Goal: Task Accomplishment & Management: Use online tool/utility

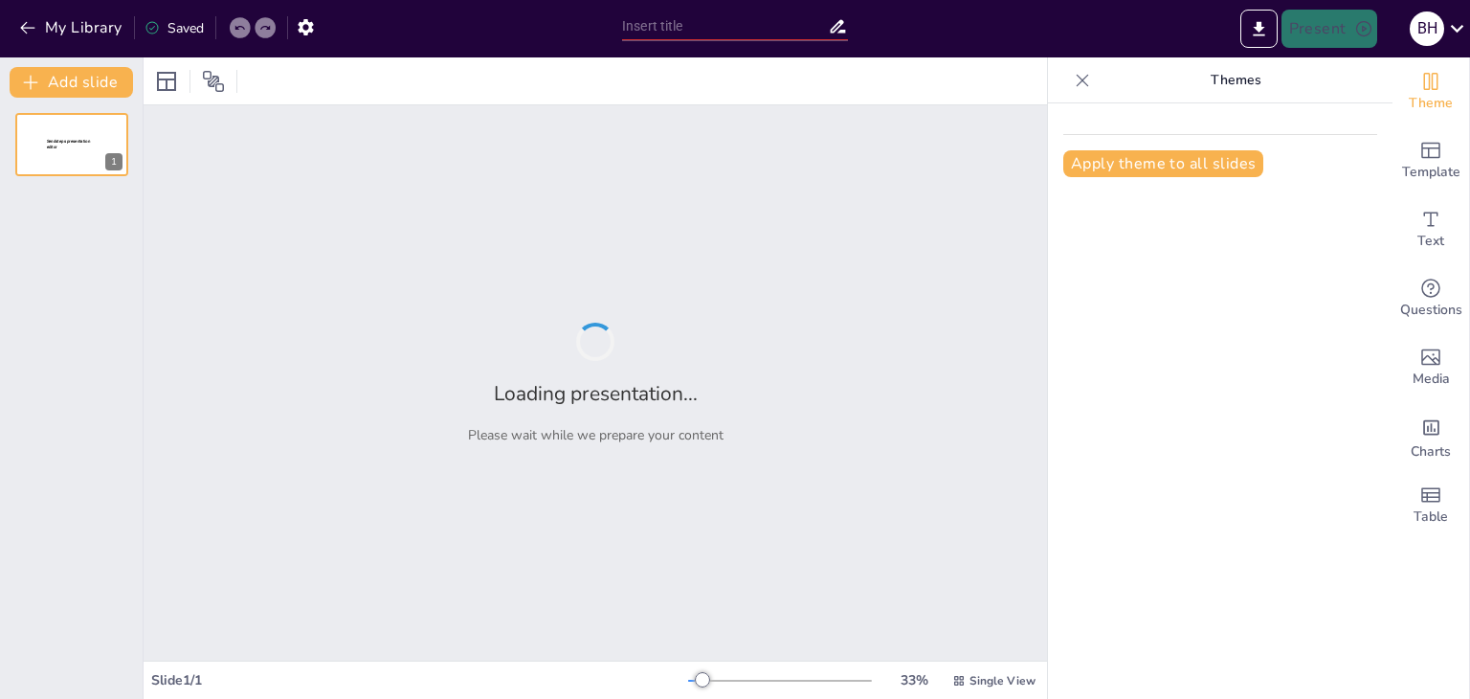
type input "[PERSON_NAME] en Ontwikkeling tijdens de OvD Opleiding: Een Persoonlijke Reflec…"
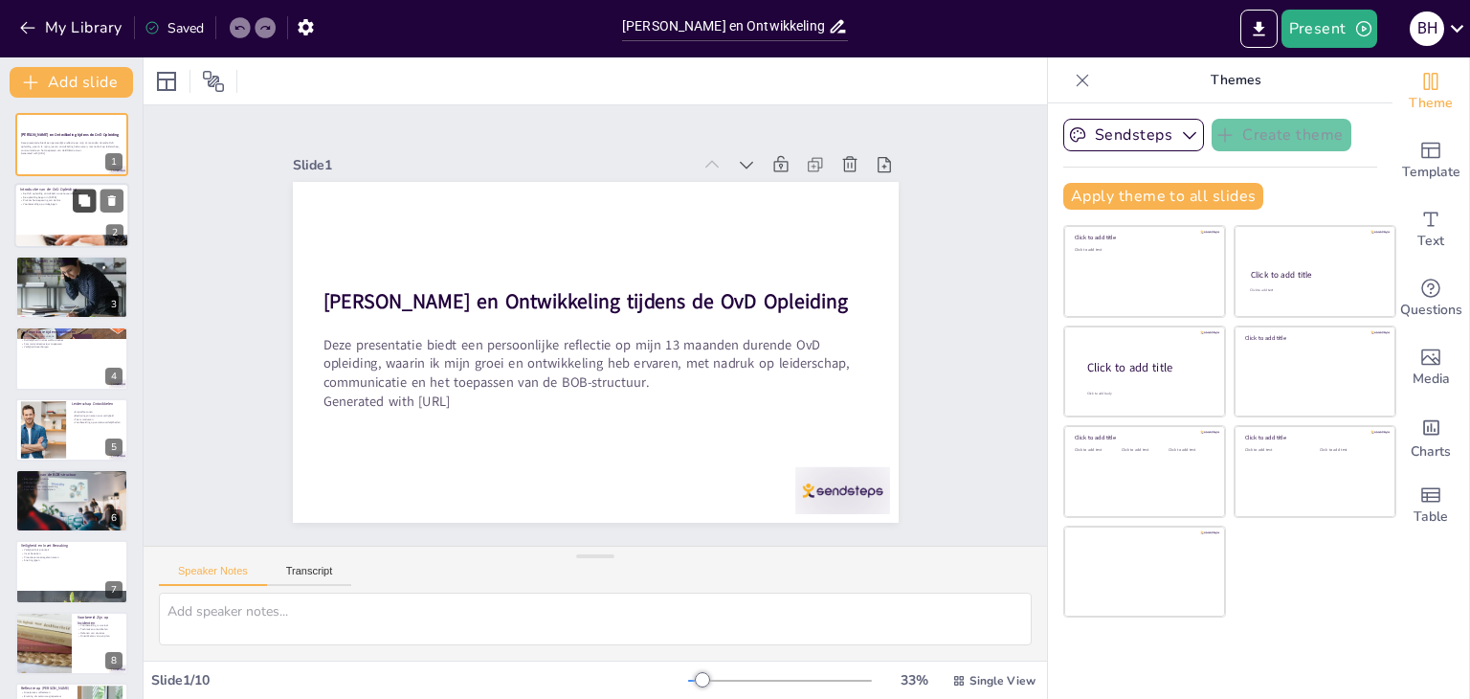
click at [79, 210] on button at bounding box center [84, 200] width 23 height 23
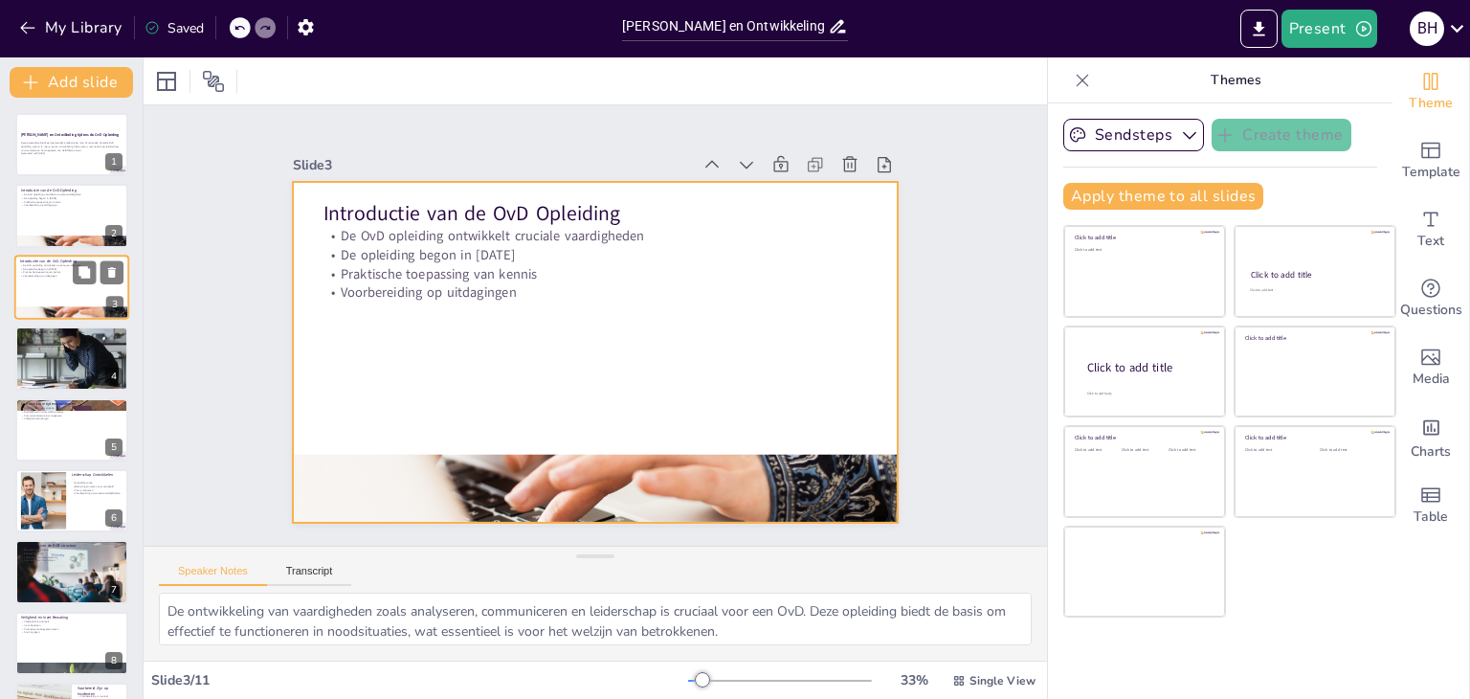
click at [71, 264] on p "De OvD opleiding ontwikkelt cruciale vaardigheden" at bounding box center [71, 265] width 103 height 4
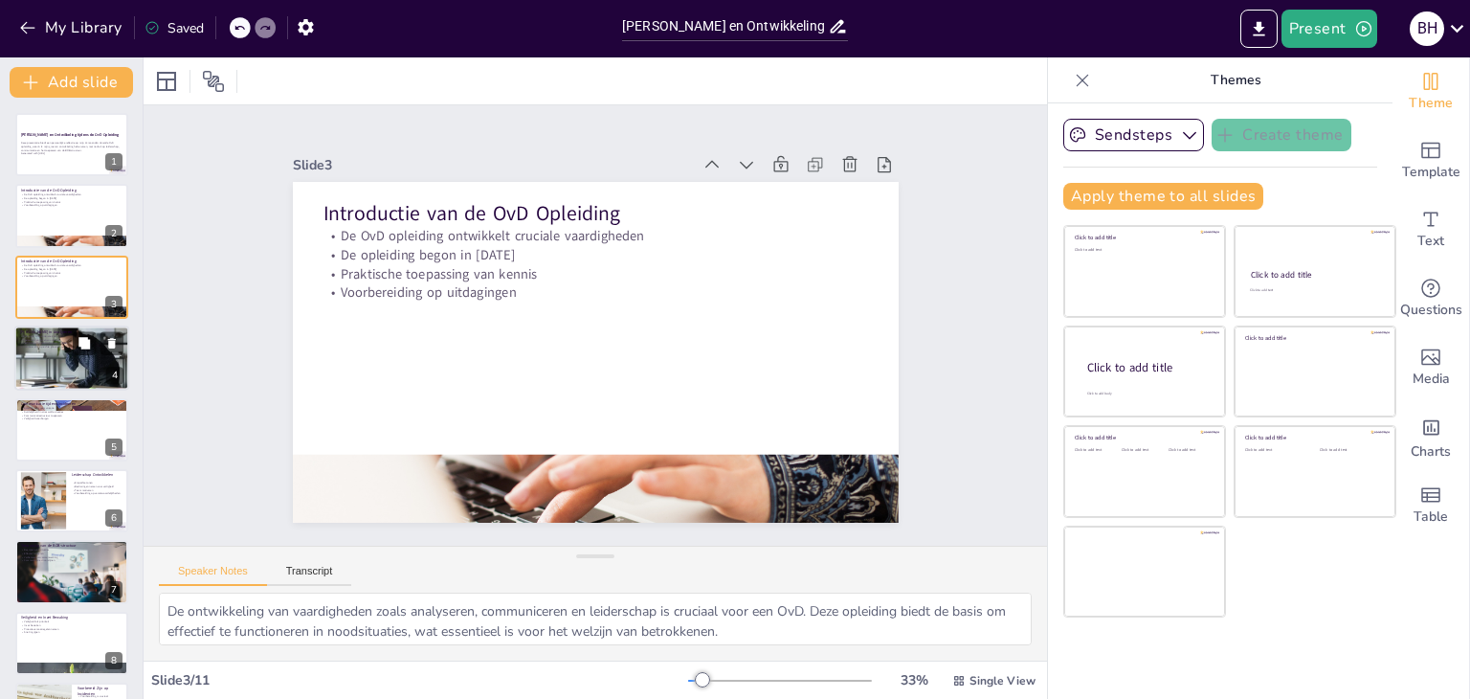
click at [46, 349] on div at bounding box center [71, 358] width 115 height 79
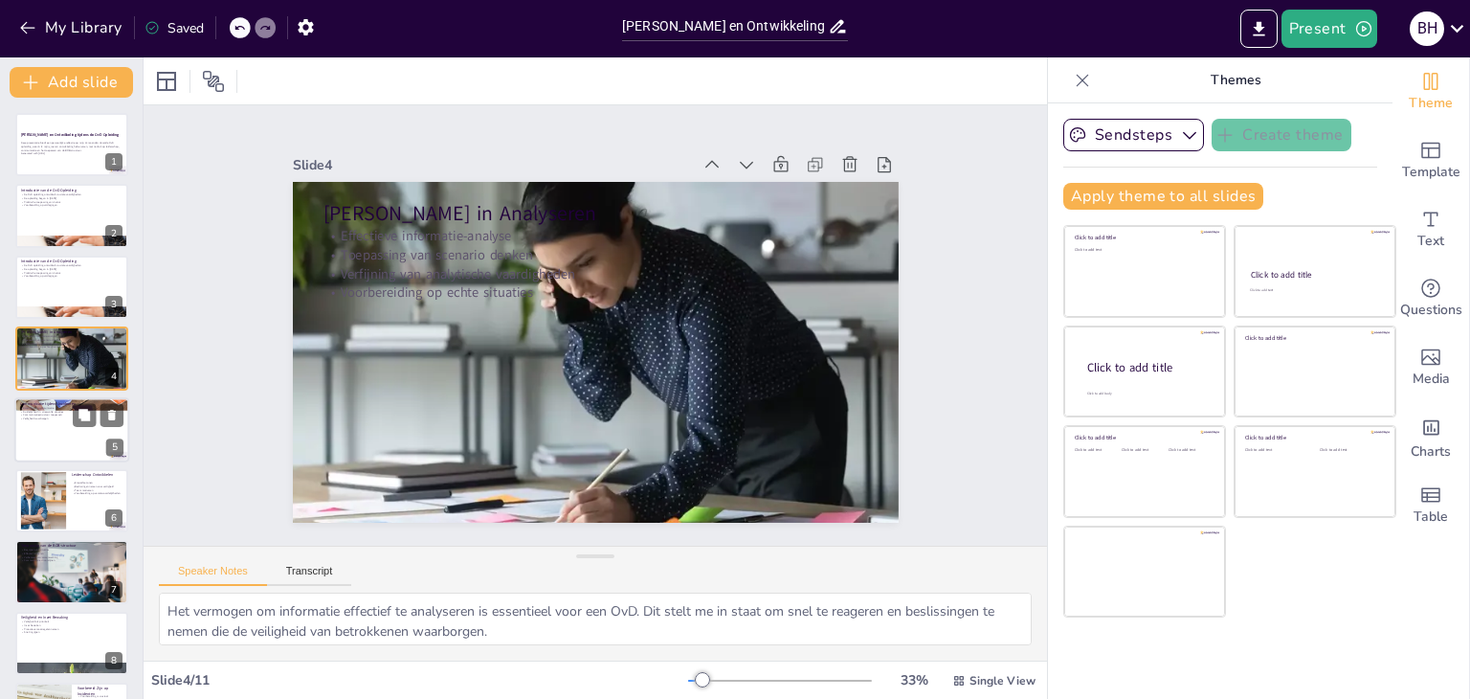
click at [71, 427] on div at bounding box center [71, 429] width 115 height 65
type textarea "Communicatie is van cruciaal belang tijdens incidenten. Het zorgt ervoor dat al…"
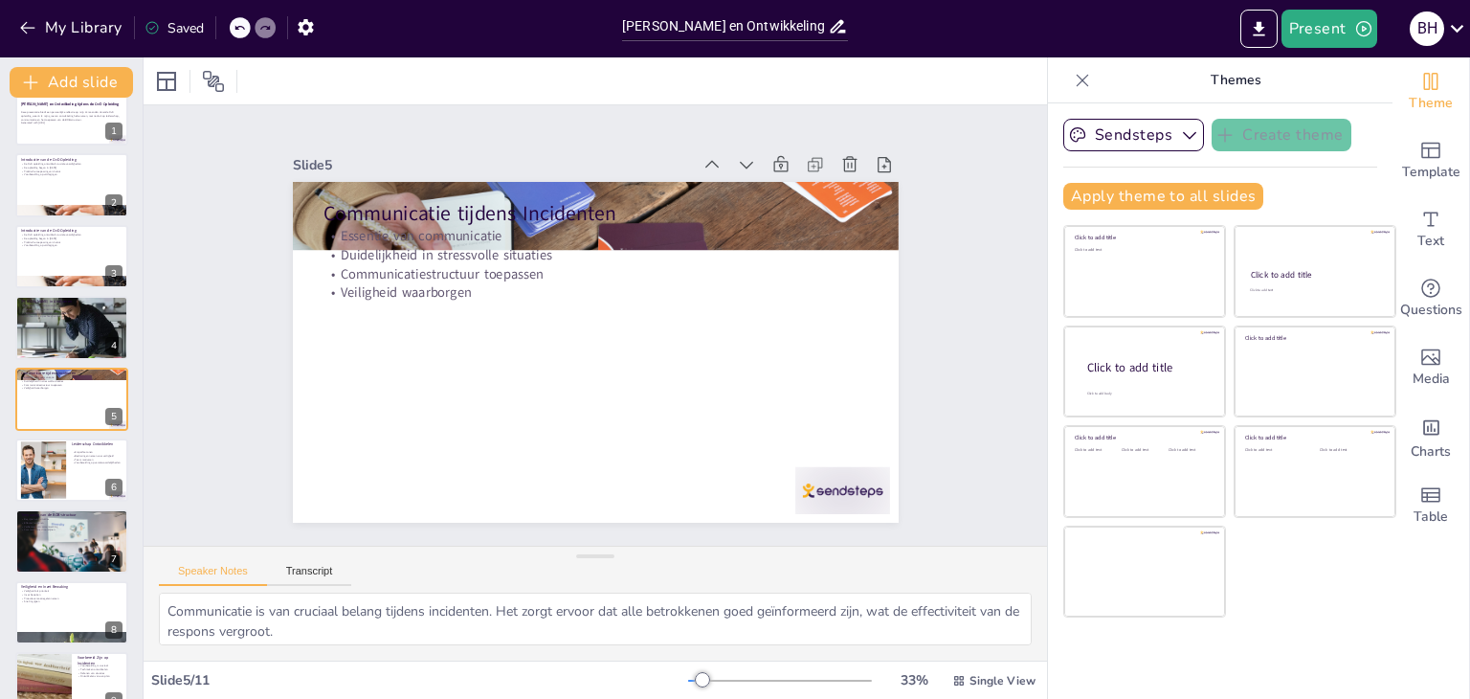
scroll to position [205, 0]
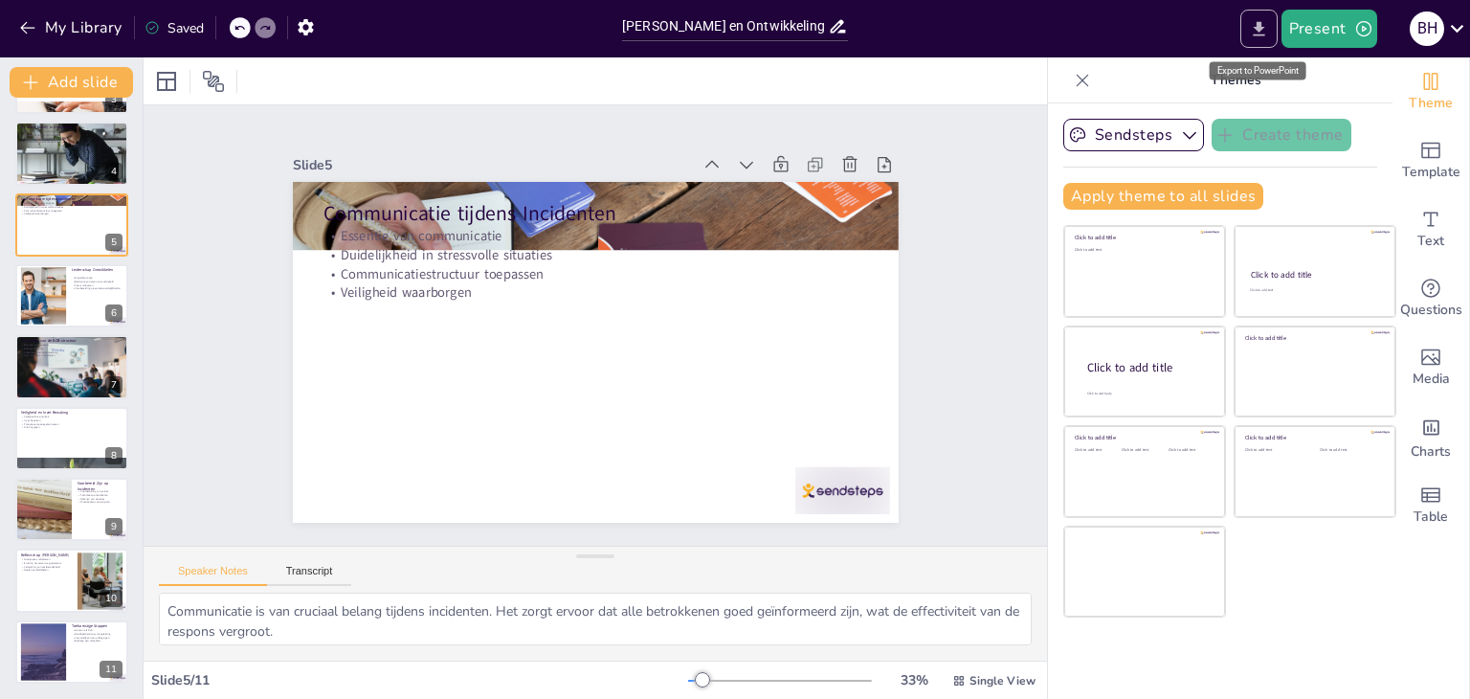
click at [1260, 38] on icon "Export to PowerPoint" at bounding box center [1259, 29] width 20 height 20
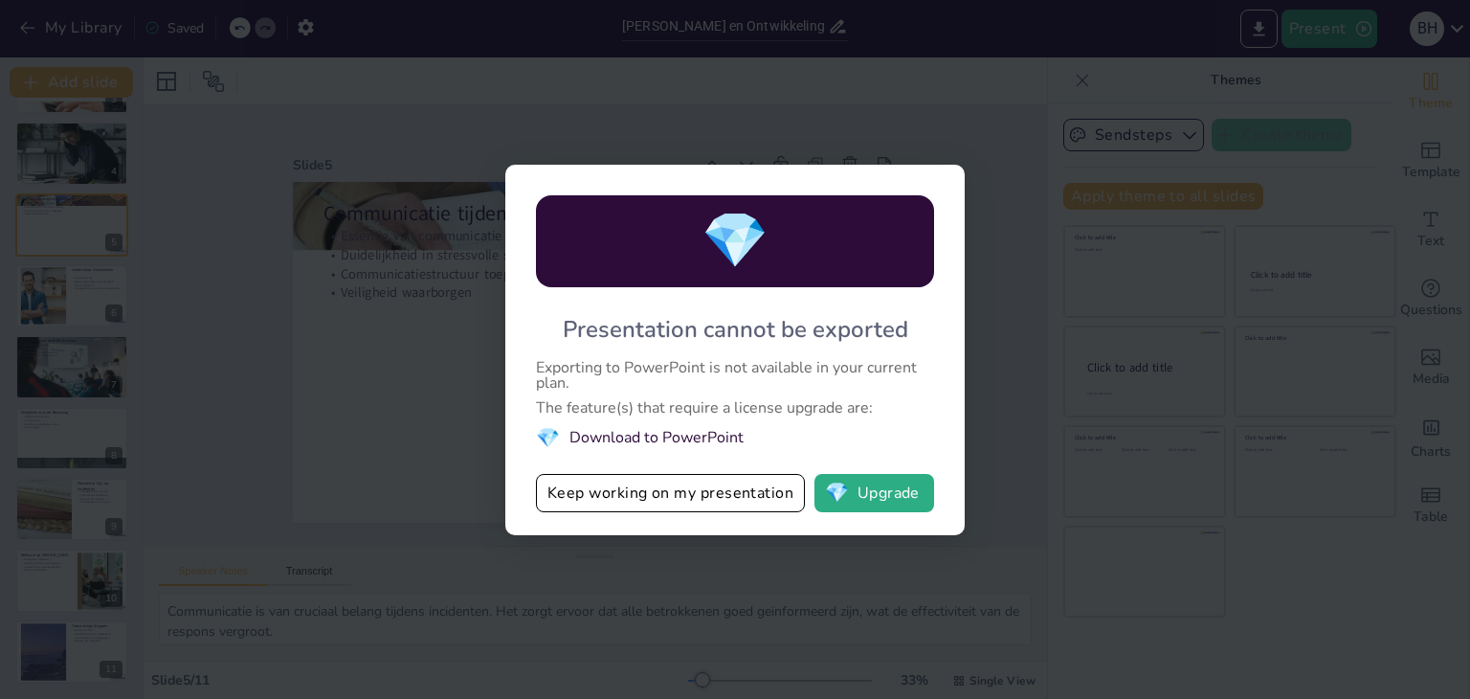
click at [629, 434] on li "💎 Download to PowerPoint" at bounding box center [735, 438] width 398 height 26
click at [643, 502] on button "Keep working on my presentation" at bounding box center [670, 493] width 269 height 38
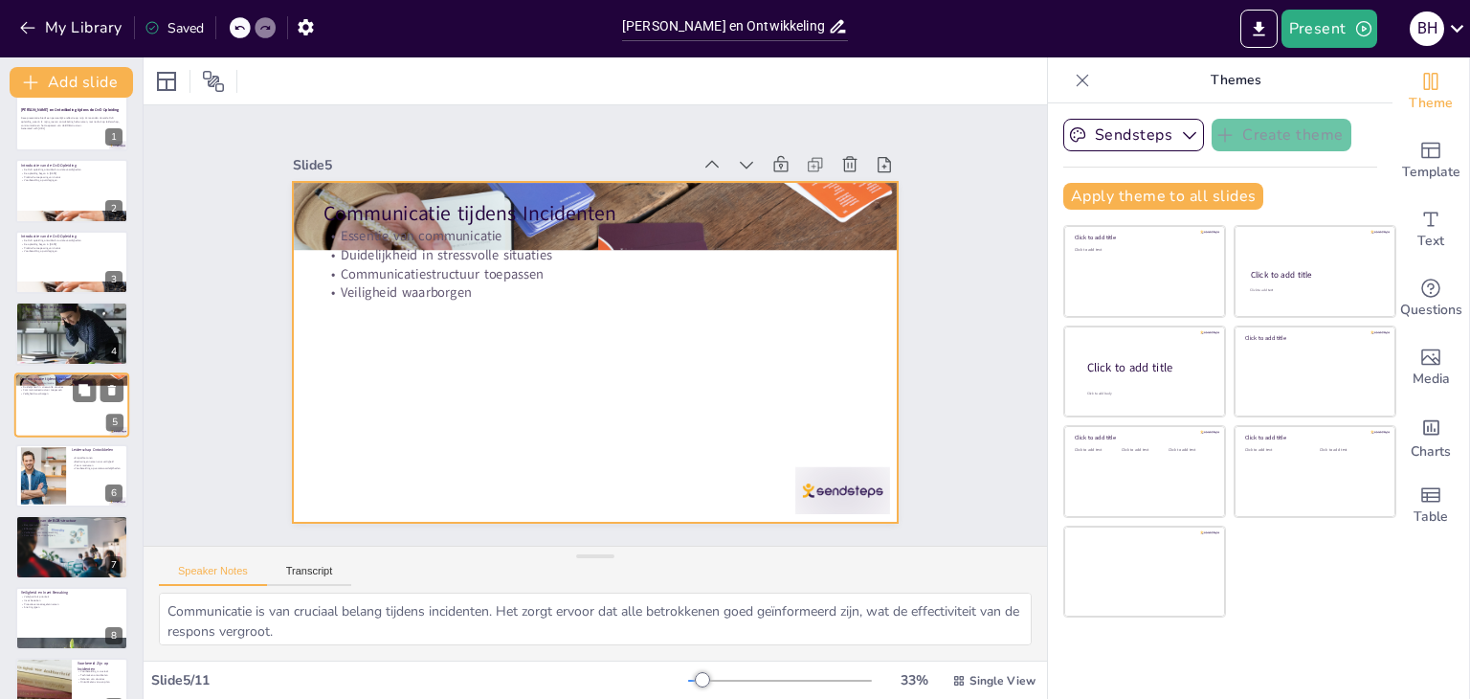
scroll to position [0, 0]
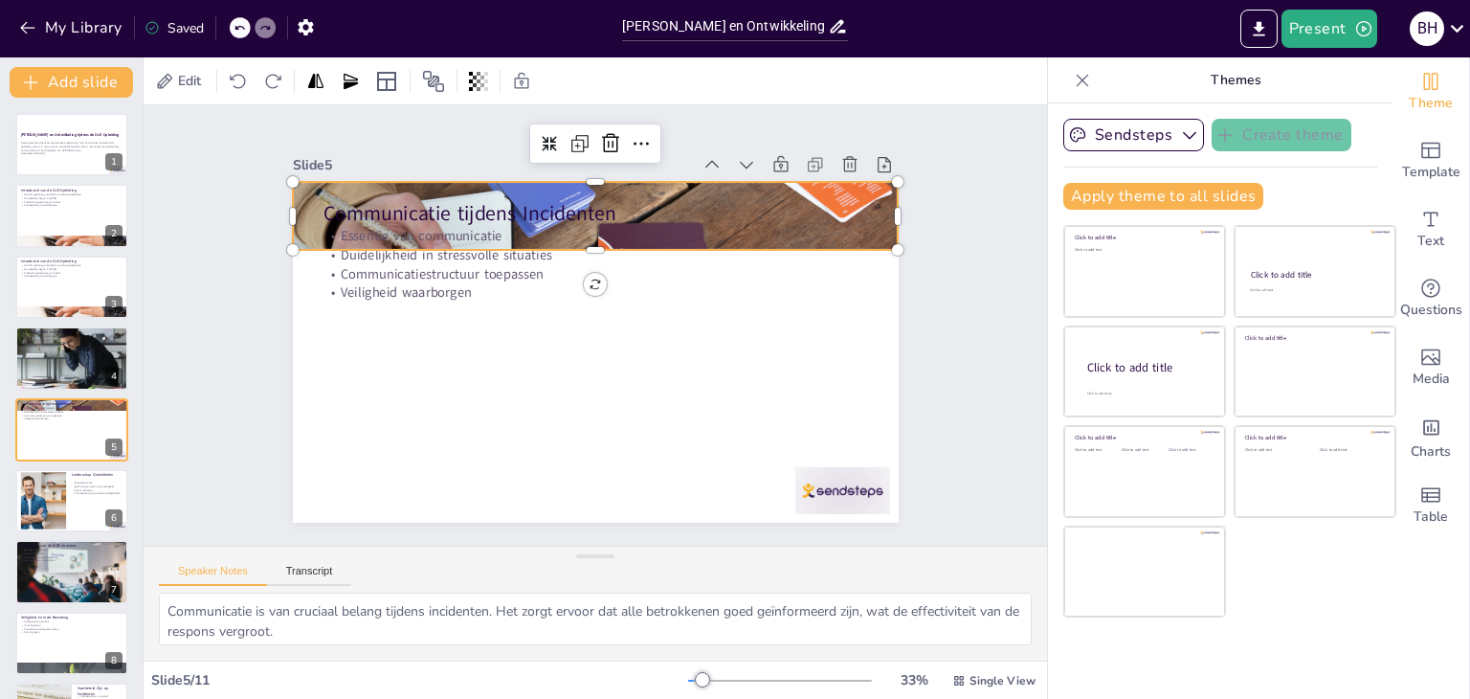
click at [306, 220] on div at bounding box center [596, 216] width 606 height 404
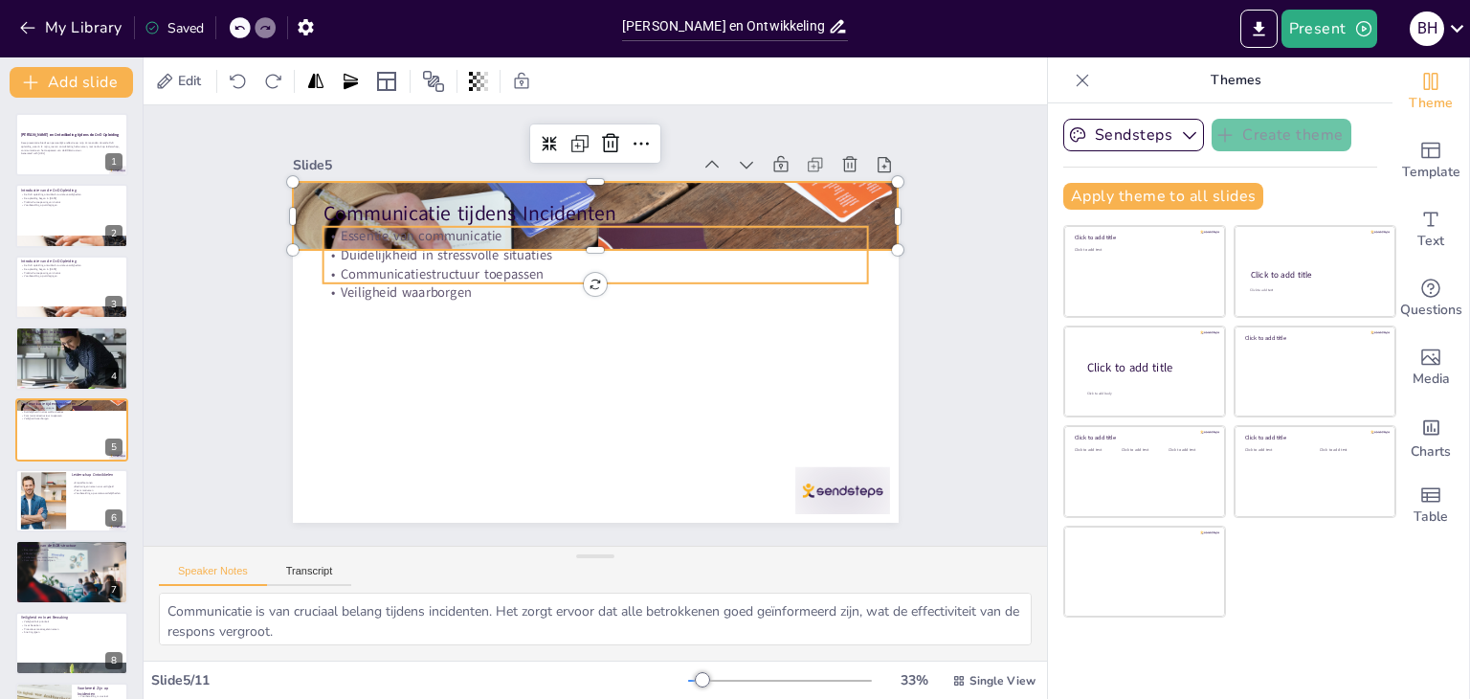
click at [428, 280] on div "Communicatie tijdens Incidenten Essentie van communicatie Duidelijkheid in stre…" at bounding box center [596, 352] width 606 height 341
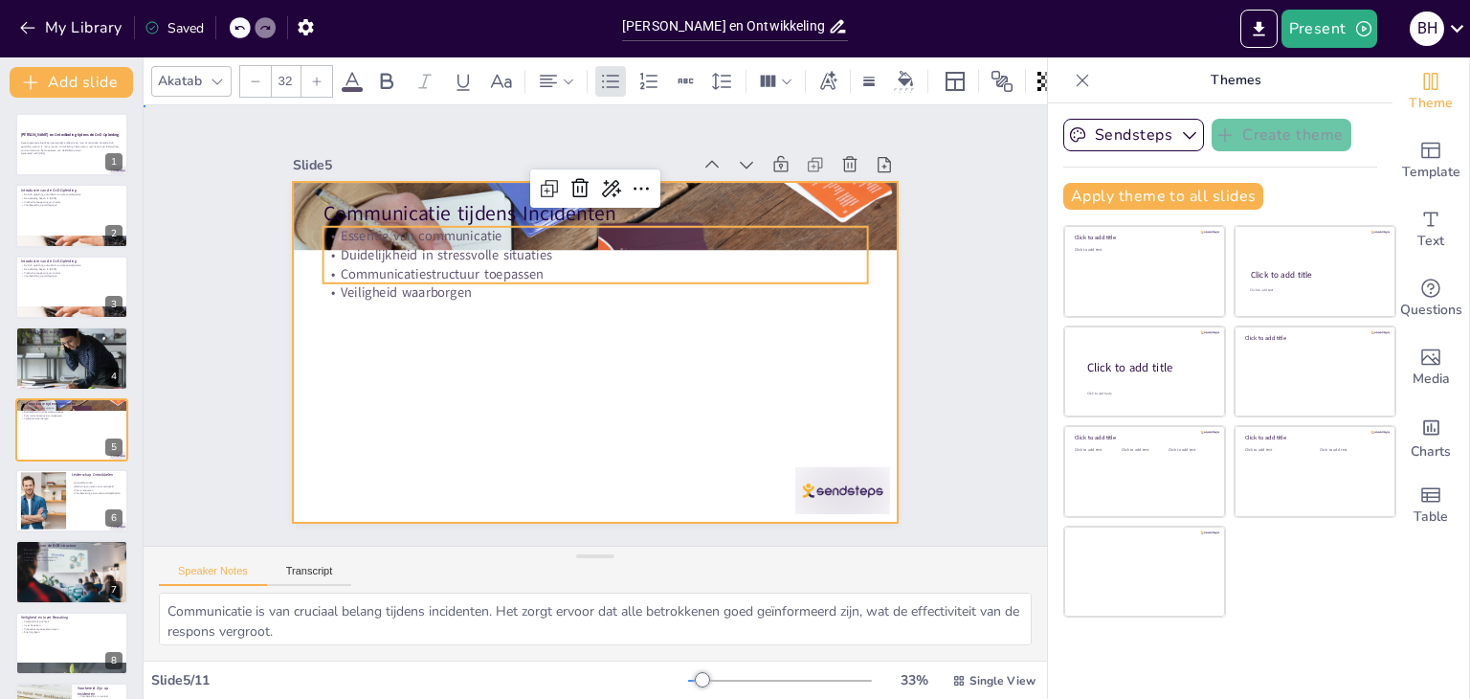
click at [421, 343] on div at bounding box center [596, 352] width 606 height 341
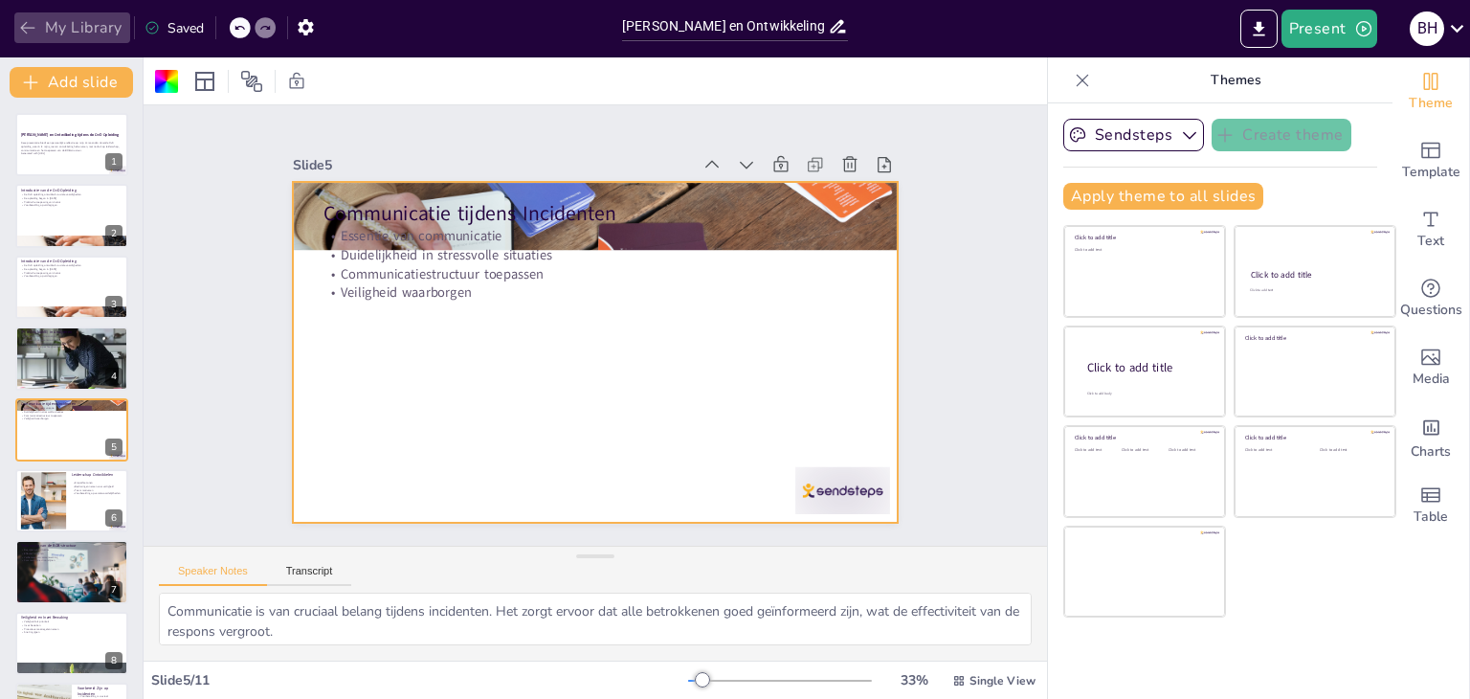
click at [104, 35] on button "My Library" at bounding box center [72, 27] width 116 height 31
